Goal: Task Accomplishment & Management: Manage account settings

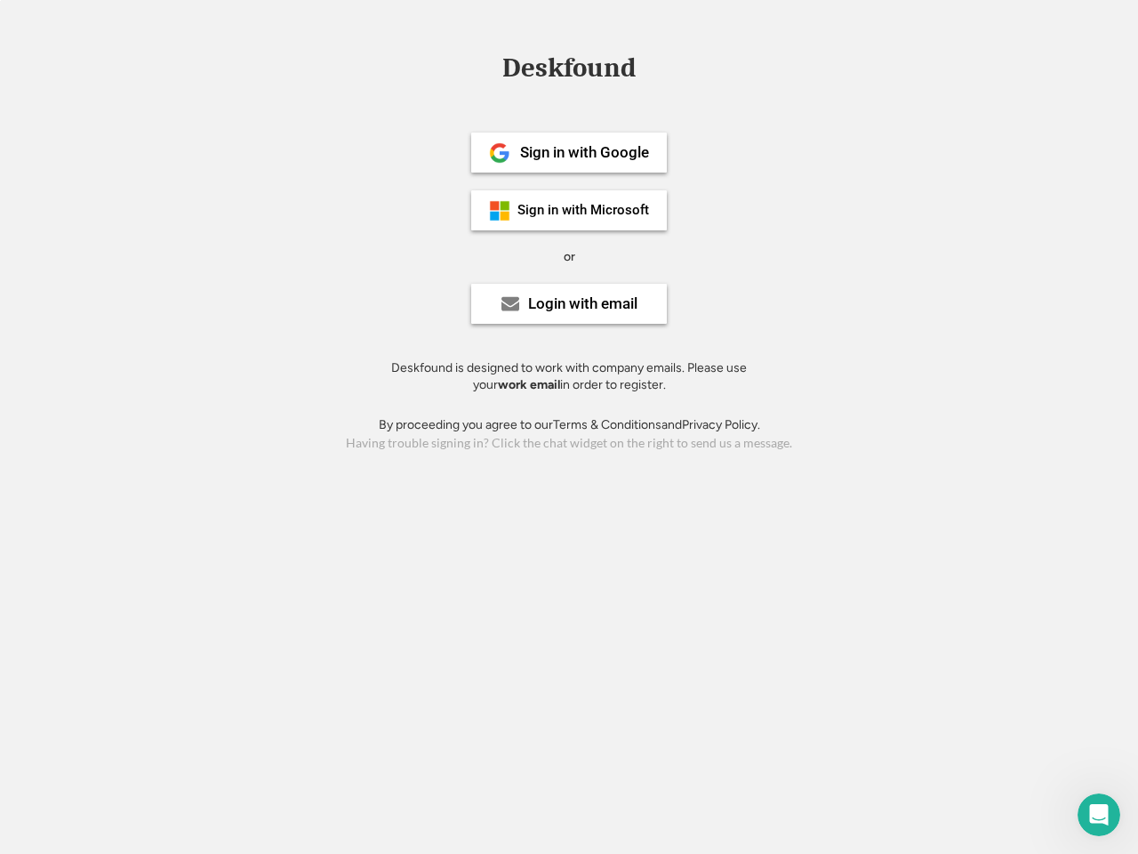
click at [569, 254] on div "or" at bounding box center [570, 257] width 12 height 18
click at [569, 71] on div "Deskfound" at bounding box center [569, 68] width 151 height 28
click at [486, 67] on div "Deskfound" at bounding box center [569, 71] width 1138 height 34
click at [569, 71] on div "Deskfound" at bounding box center [569, 68] width 151 height 28
click at [569, 256] on div "or" at bounding box center [570, 257] width 12 height 18
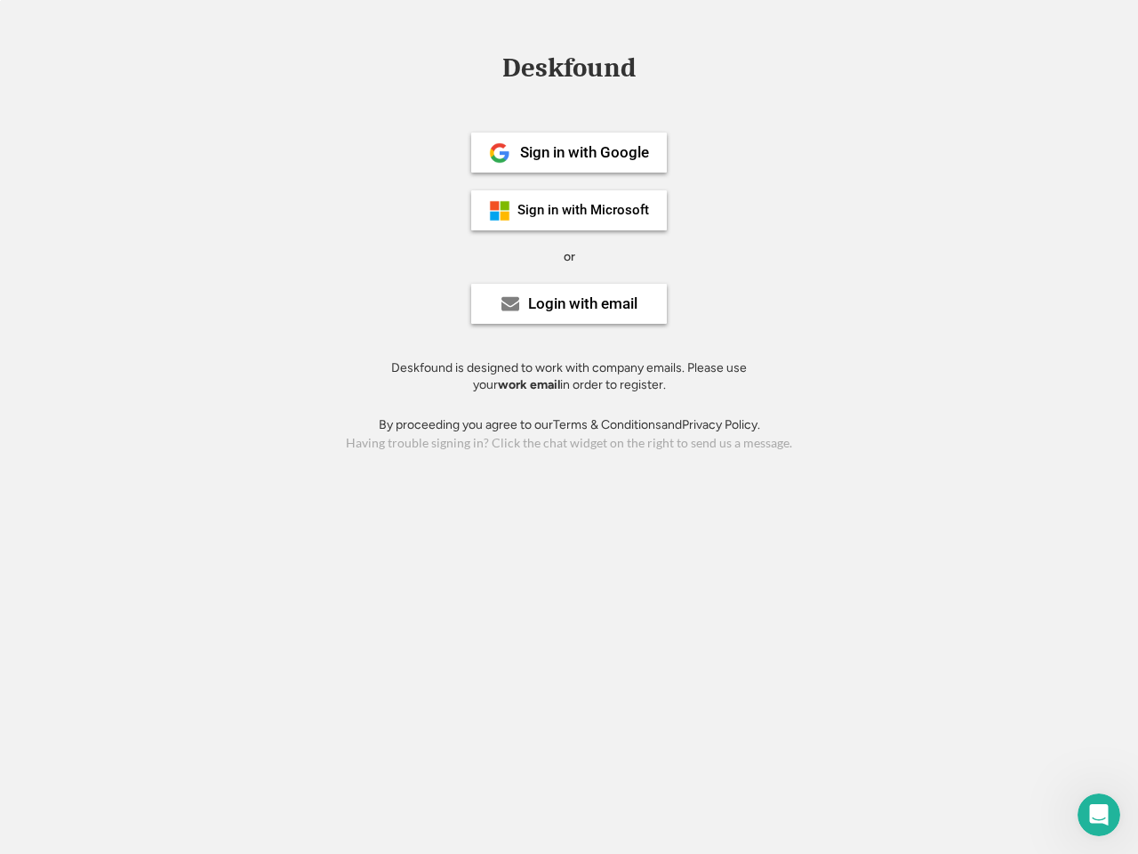
click at [569, 152] on div "Sign in with Google" at bounding box center [584, 152] width 129 height 15
click at [584, 152] on div "Sign in with Google" at bounding box center [584, 152] width 129 height 15
click at [500, 153] on img at bounding box center [499, 152] width 21 height 21
click at [569, 210] on div "Sign in with Microsoft" at bounding box center [584, 210] width 132 height 13
click at [584, 210] on div "Sign in with Microsoft" at bounding box center [584, 210] width 132 height 13
